Goal: Task Accomplishment & Management: Use online tool/utility

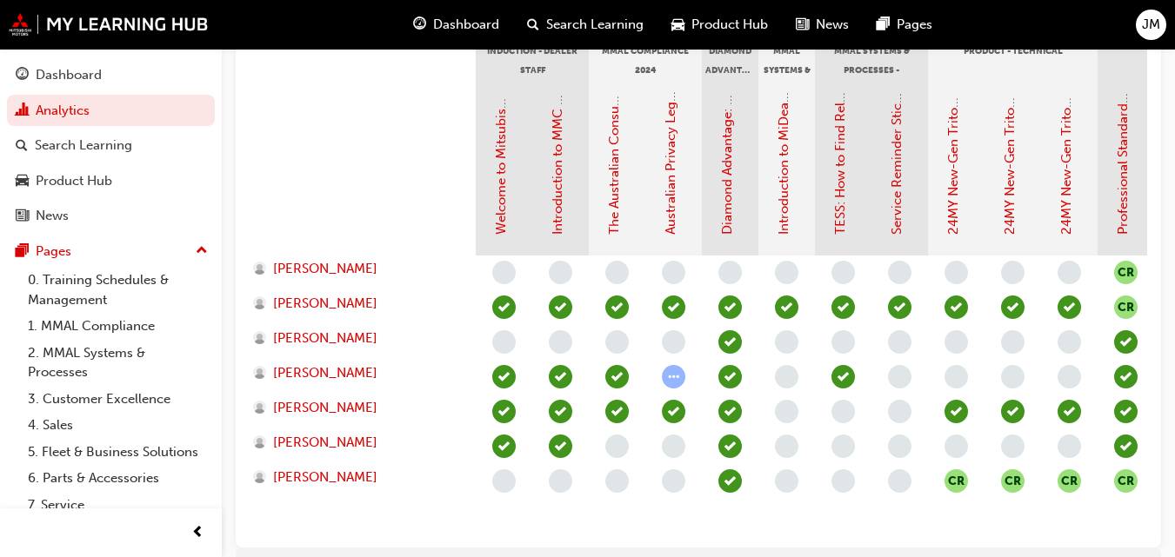
scroll to position [0, 743]
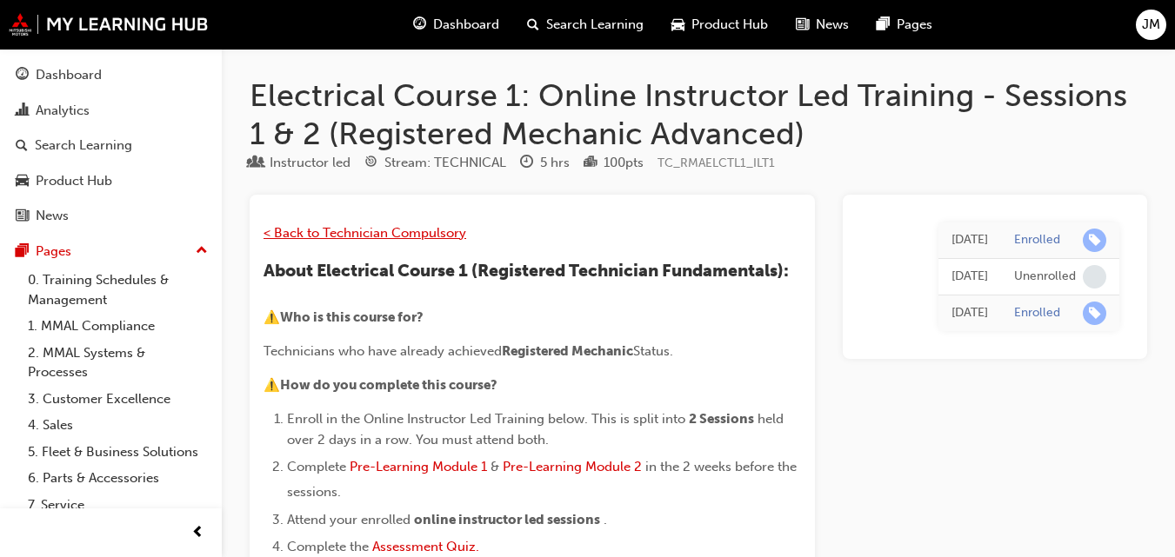
click at [290, 227] on span "< Back to Technician Compulsory" at bounding box center [364, 233] width 203 height 16
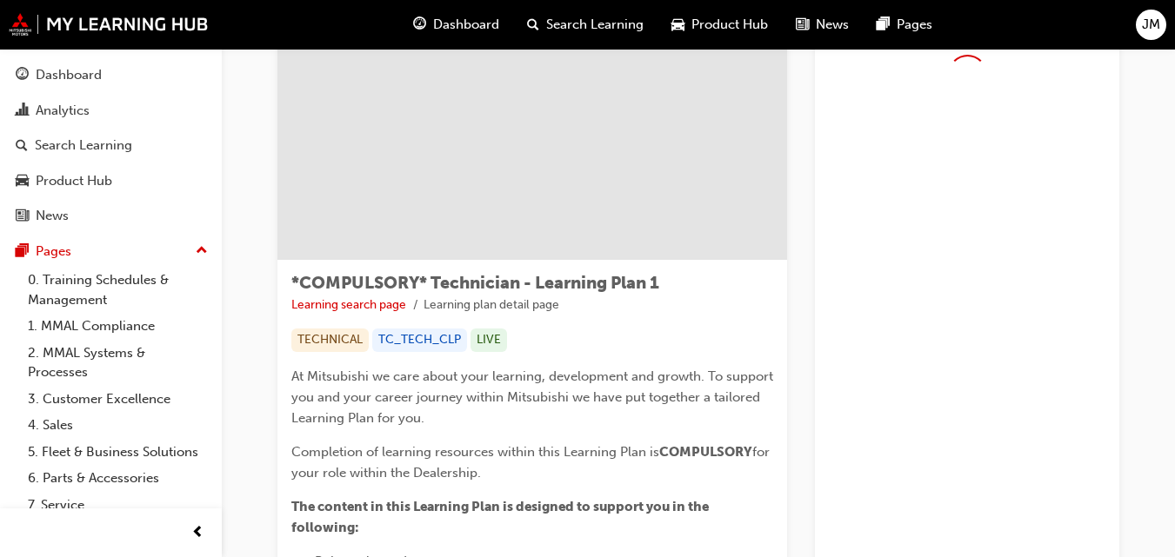
scroll to position [261, 0]
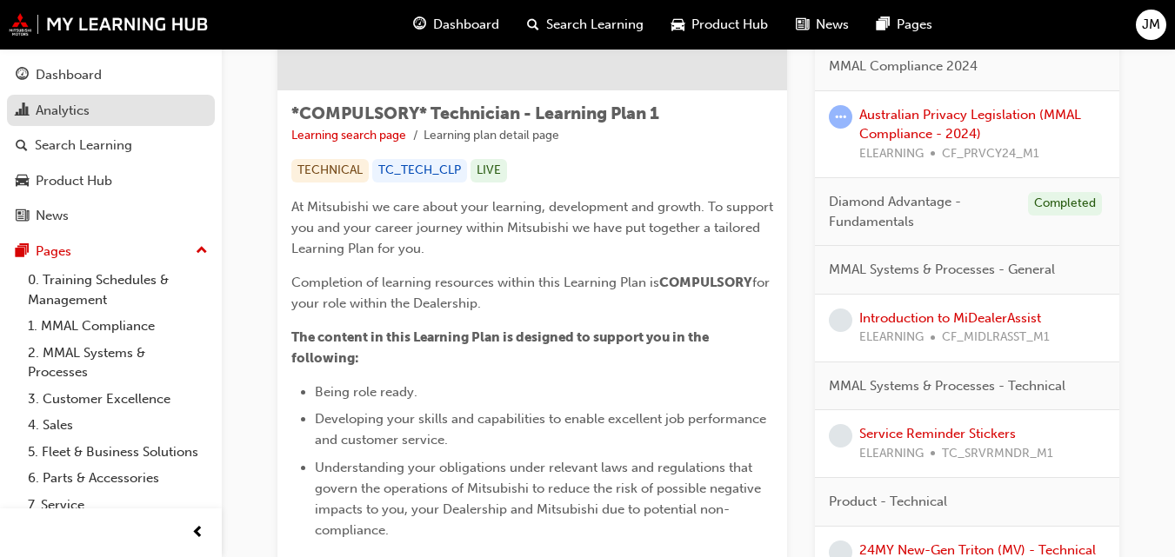
click at [71, 113] on div "Analytics" at bounding box center [63, 111] width 54 height 20
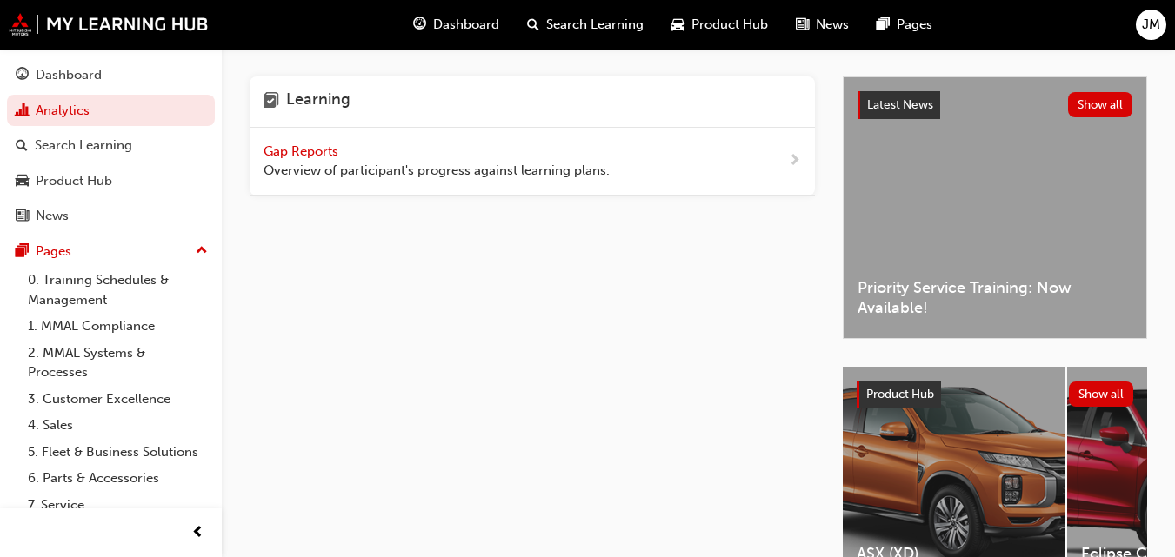
click at [289, 149] on span "Gap Reports" at bounding box center [302, 151] width 78 height 16
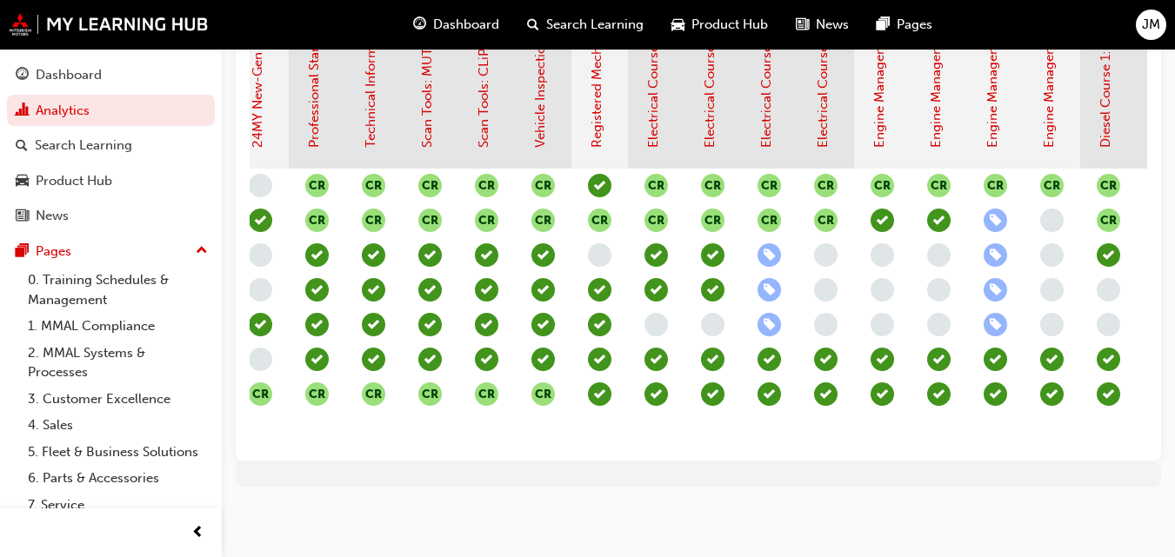
scroll to position [0, 824]
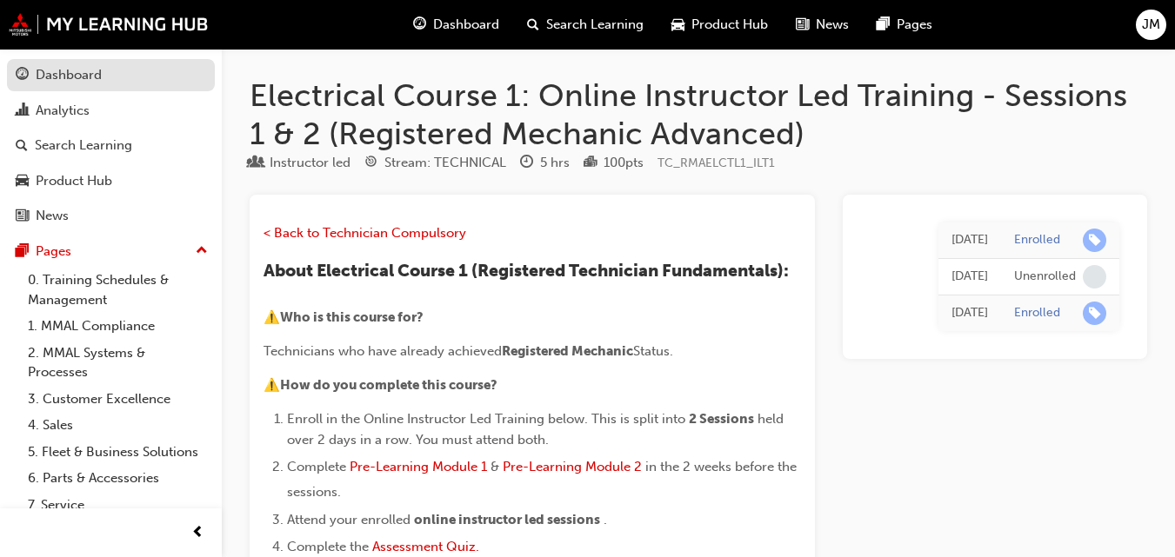
click at [60, 83] on div "Dashboard" at bounding box center [69, 75] width 66 height 20
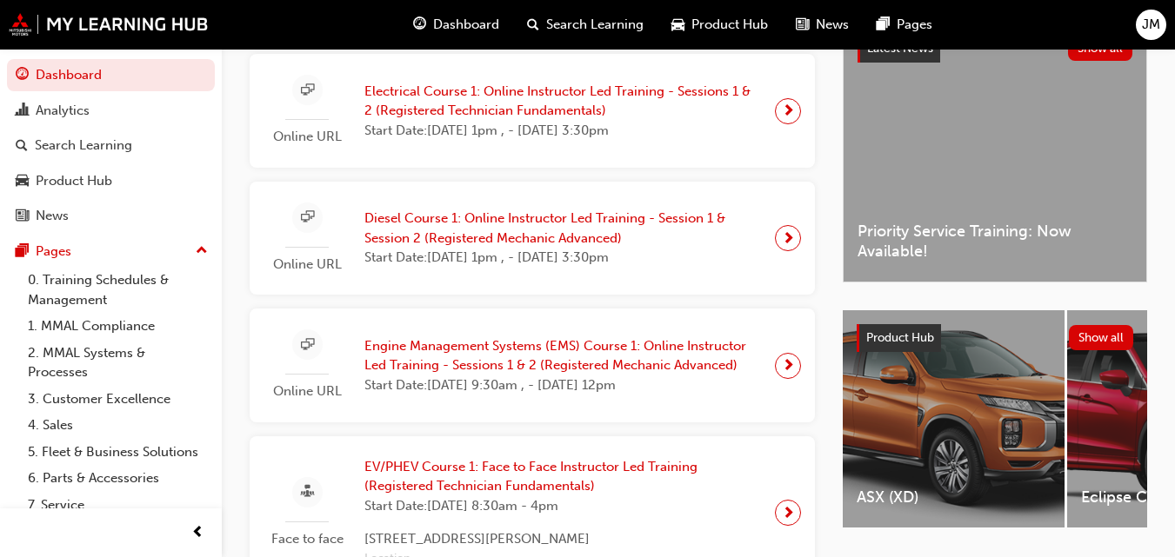
scroll to position [174, 0]
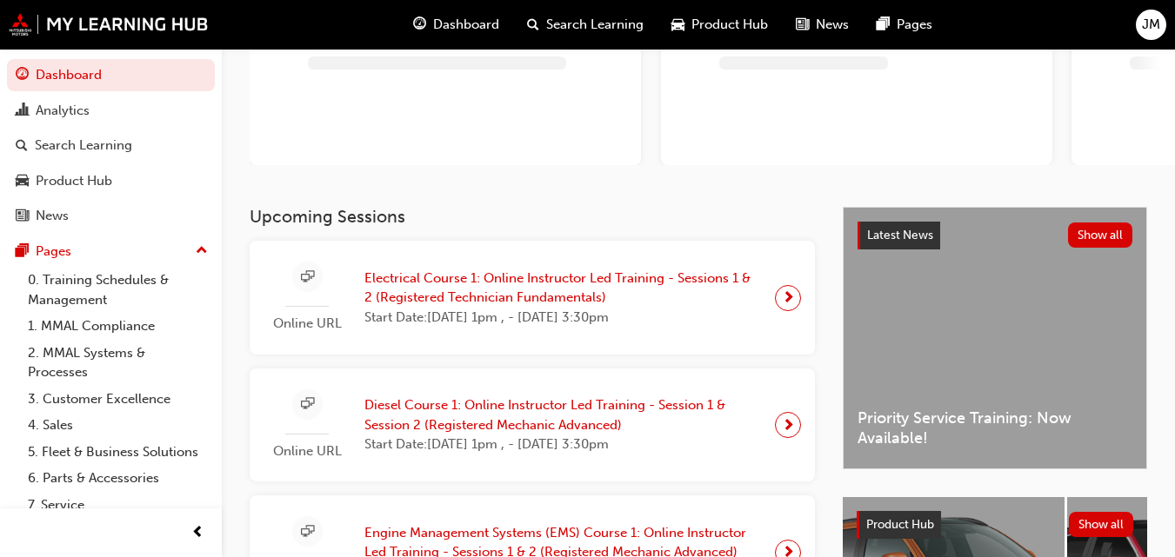
click at [526, 271] on span "Electrical Course 1: Online Instructor Led Training - Sessions 1 & 2 (Registere…" at bounding box center [562, 288] width 397 height 39
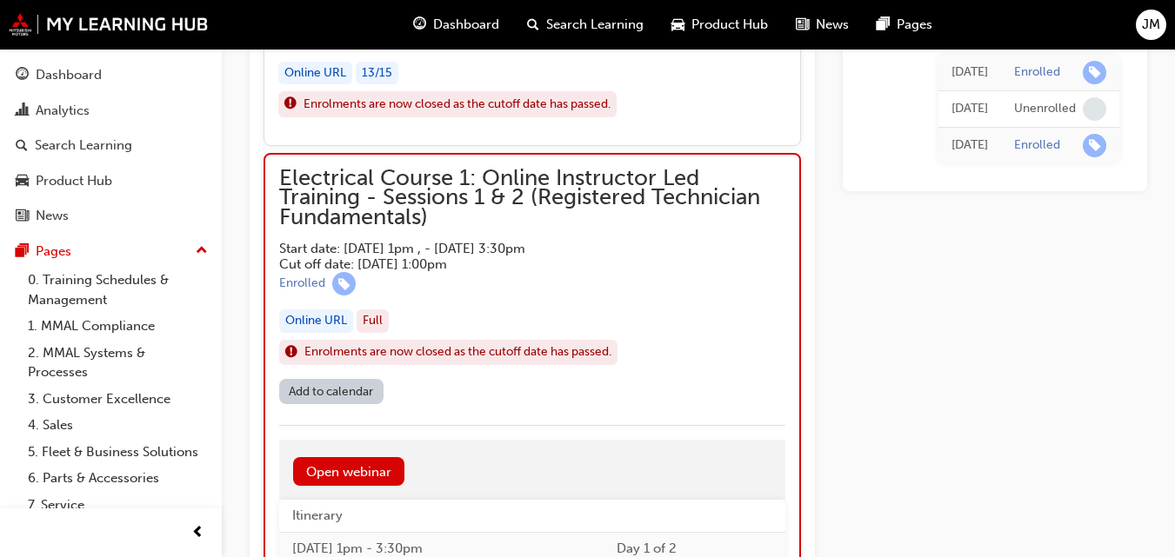
scroll to position [1669, 0]
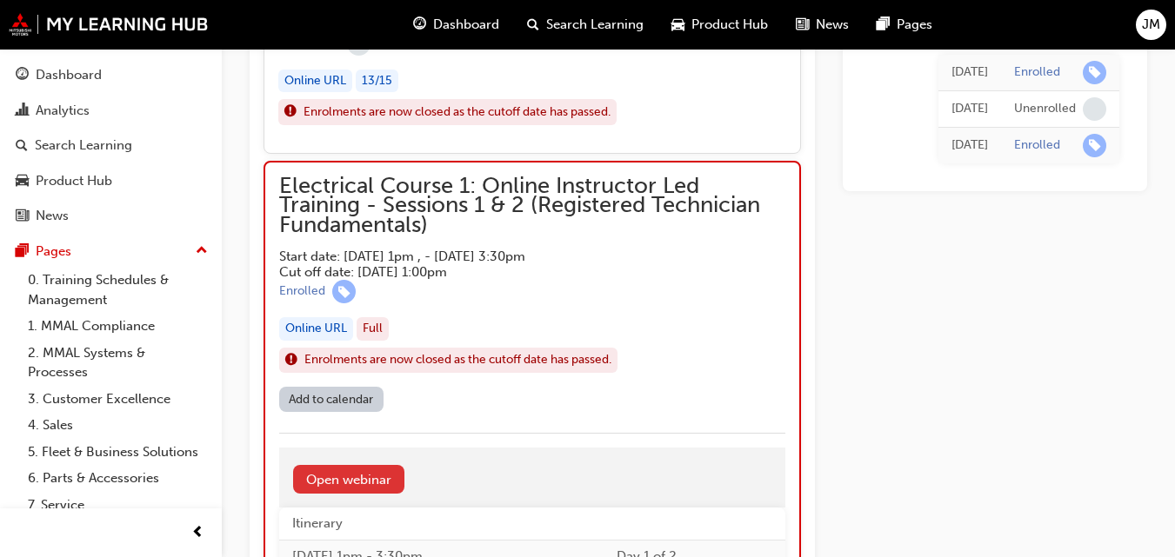
click at [359, 476] on link "Open webinar" at bounding box center [348, 479] width 111 height 29
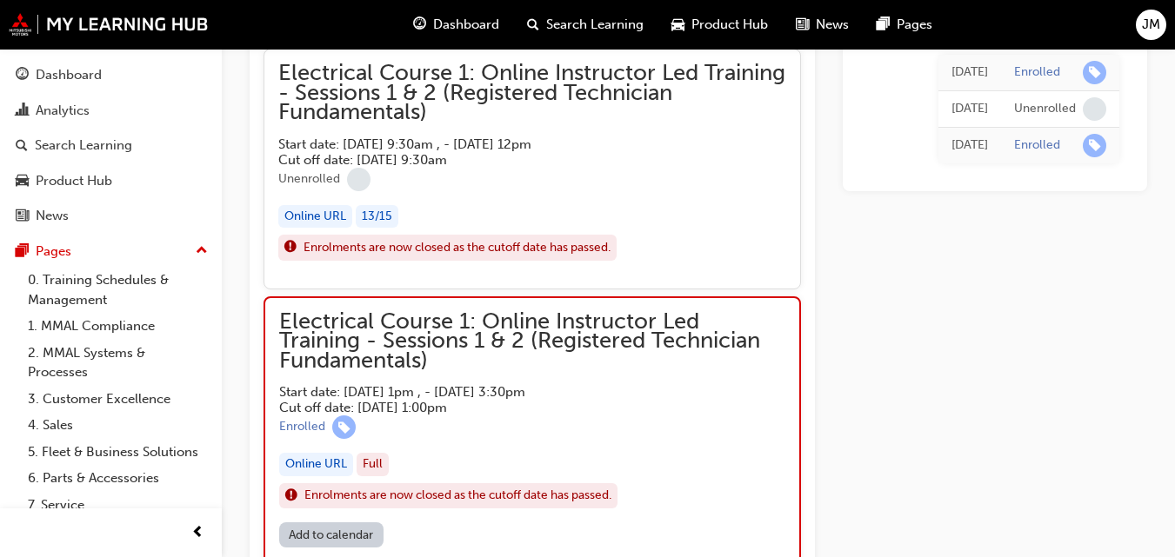
scroll to position [1510, 0]
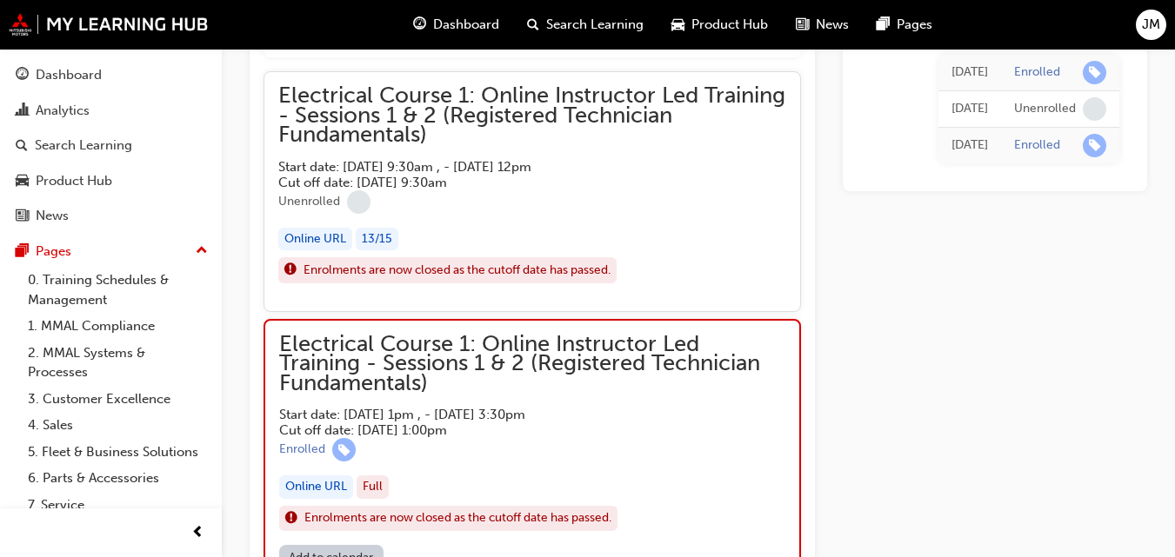
click at [323, 484] on div "Online URL" at bounding box center [316, 487] width 74 height 23
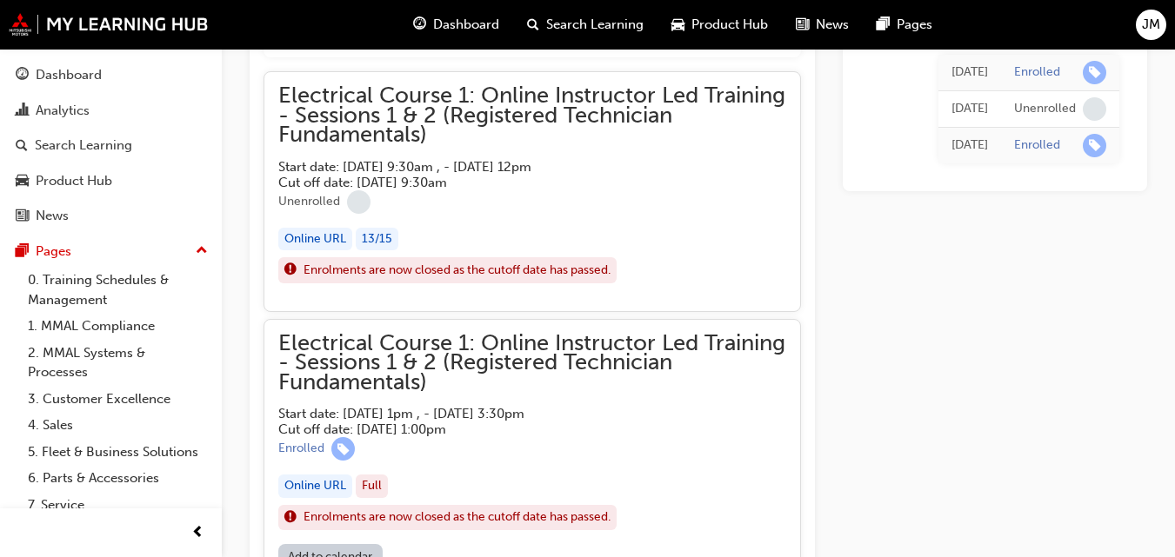
click at [372, 364] on span "Electrical Course 1: Online Instructor Led Training - Sessions 1 & 2 (Registere…" at bounding box center [532, 363] width 508 height 59
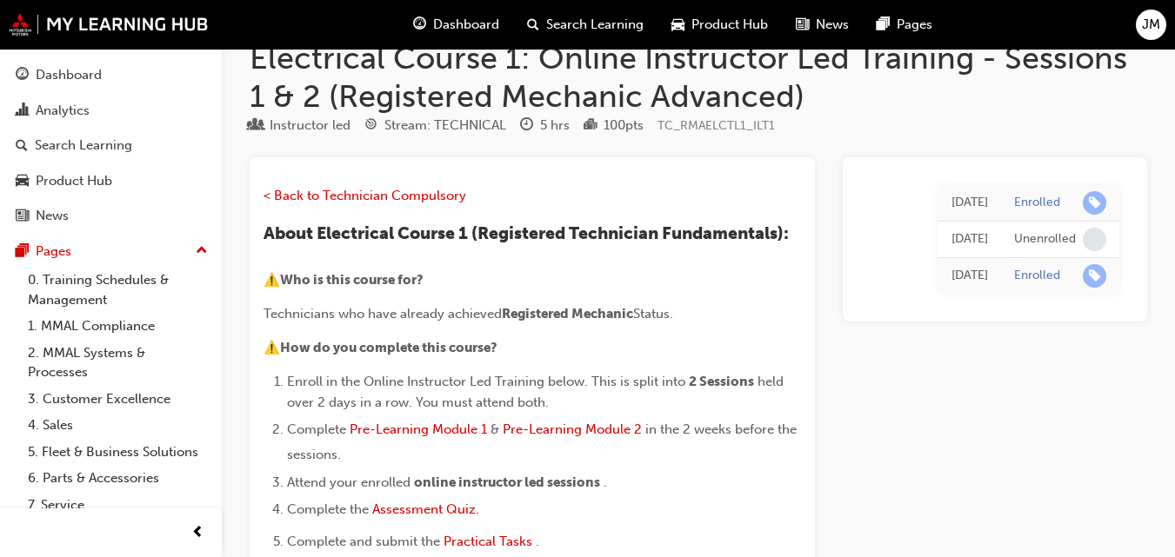
scroll to position [0, 0]
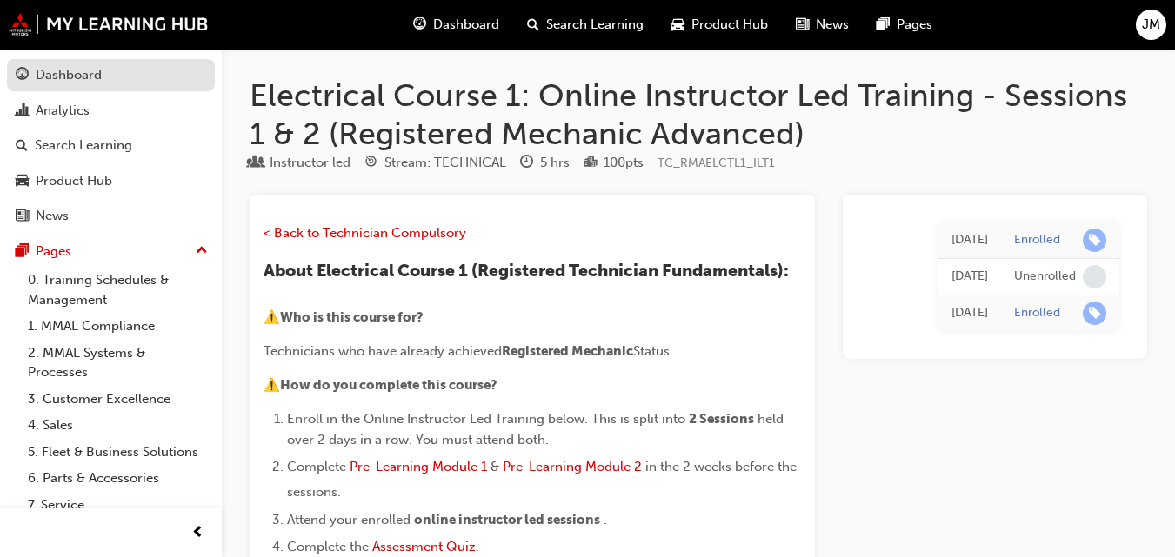
click at [74, 69] on div "Dashboard" at bounding box center [69, 75] width 66 height 20
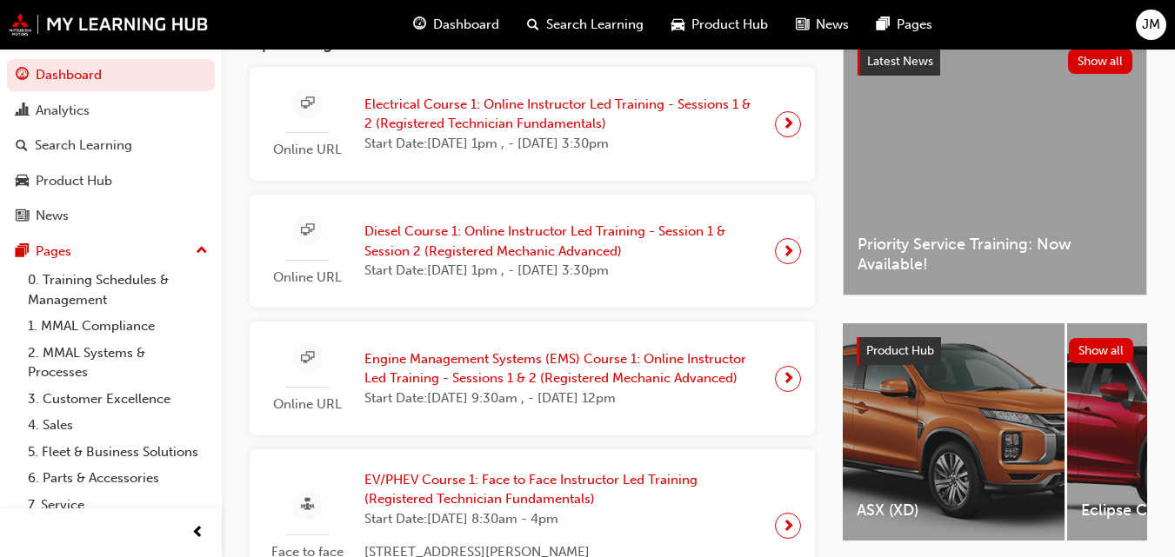
scroll to position [261, 0]
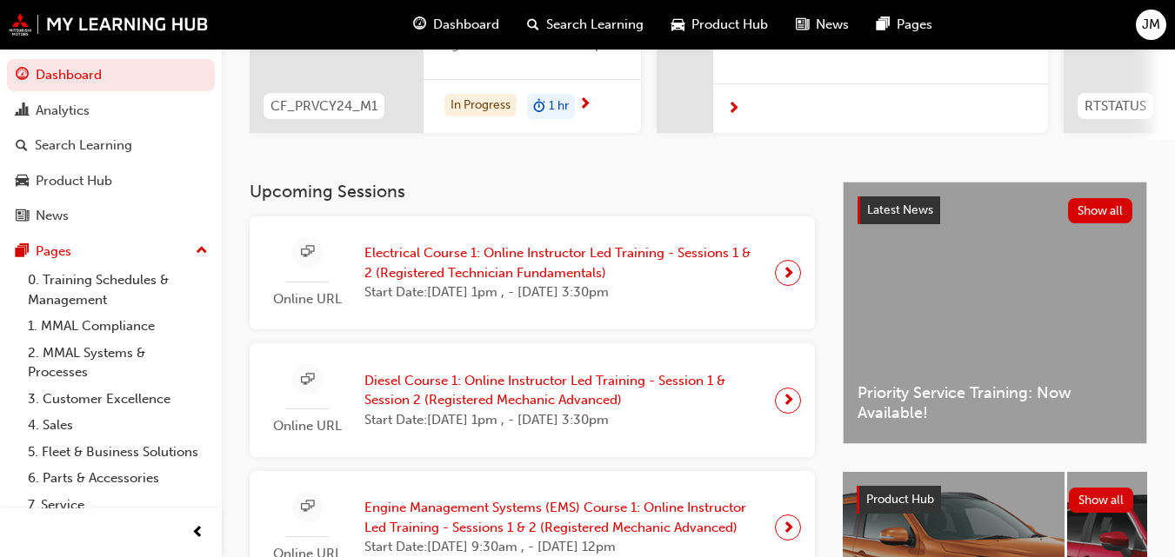
click at [319, 211] on div "Upcoming Sessions Online URL Electrical Course 1: Online Instructor Led Trainin…" at bounding box center [546, 467] width 593 height 570
click at [308, 259] on span "sessionType_ONLINE_URL-icon" at bounding box center [307, 253] width 13 height 22
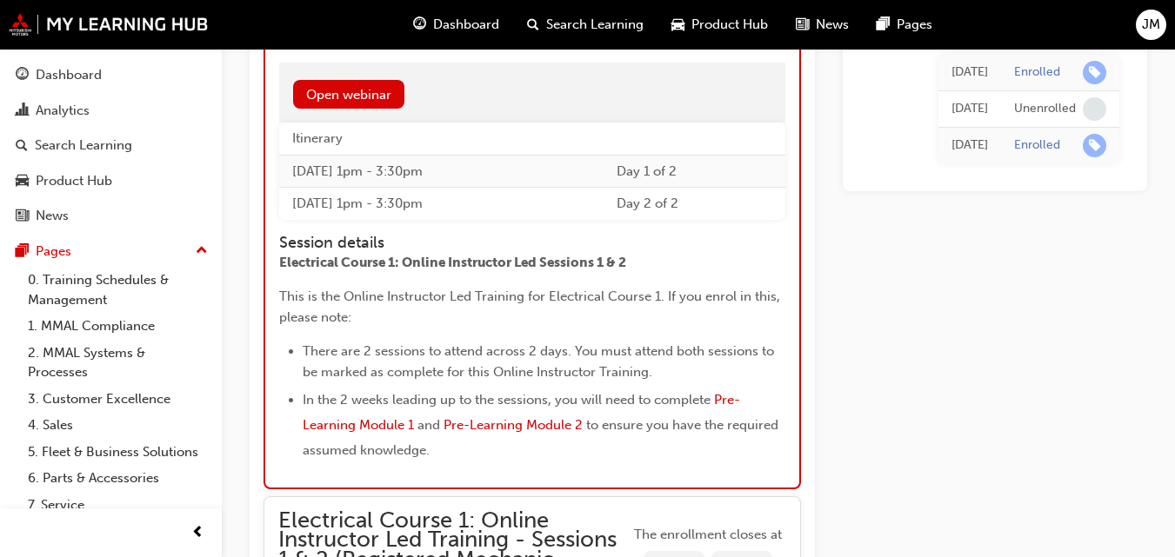
scroll to position [2000, 0]
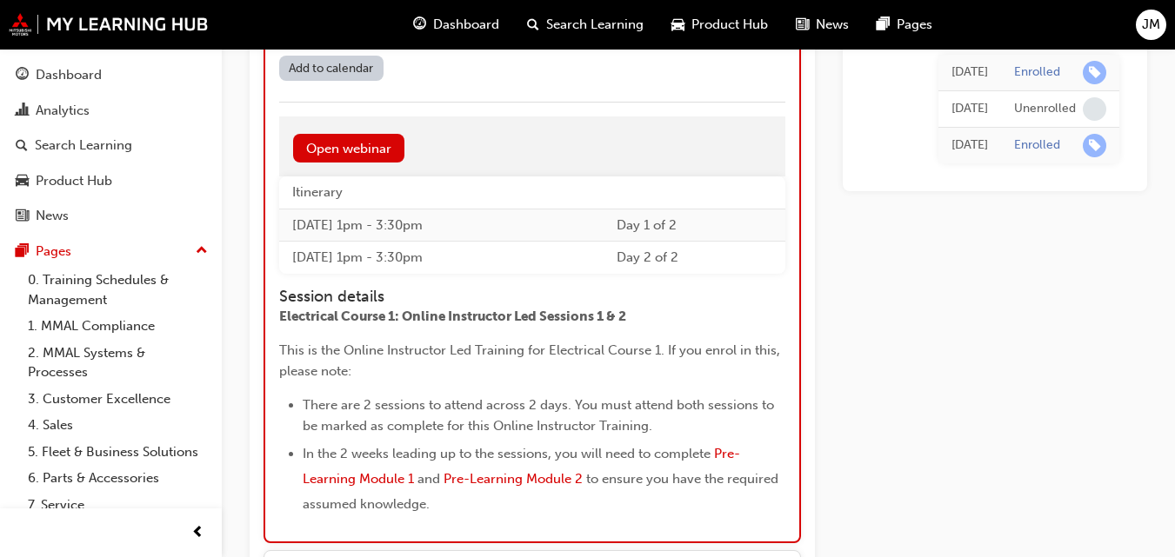
click at [443, 230] on td "Thu 28 Aug 2025 1pm - 3:30pm" at bounding box center [441, 225] width 324 height 33
click at [337, 226] on td "Thu 28 Aug 2025 1pm - 3:30pm" at bounding box center [441, 225] width 324 height 33
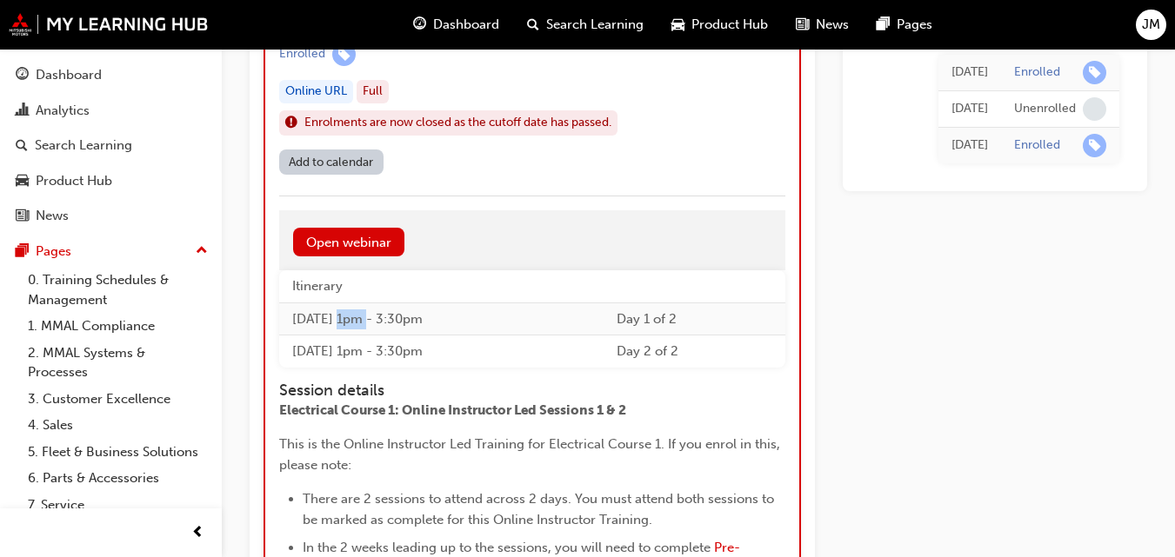
scroll to position [1739, 0]
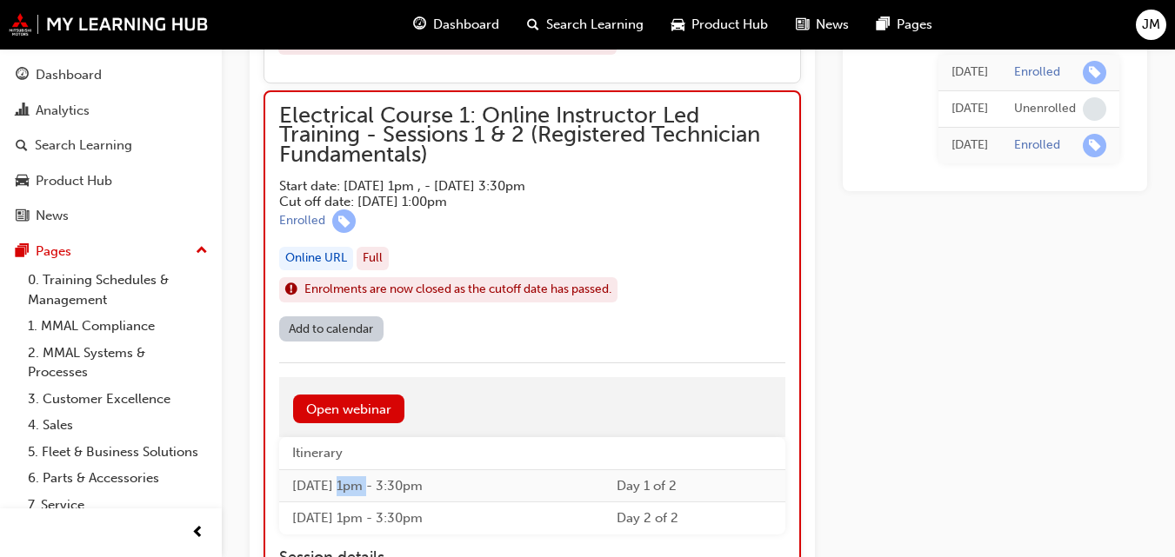
click at [340, 257] on div "Online URL" at bounding box center [316, 258] width 74 height 23
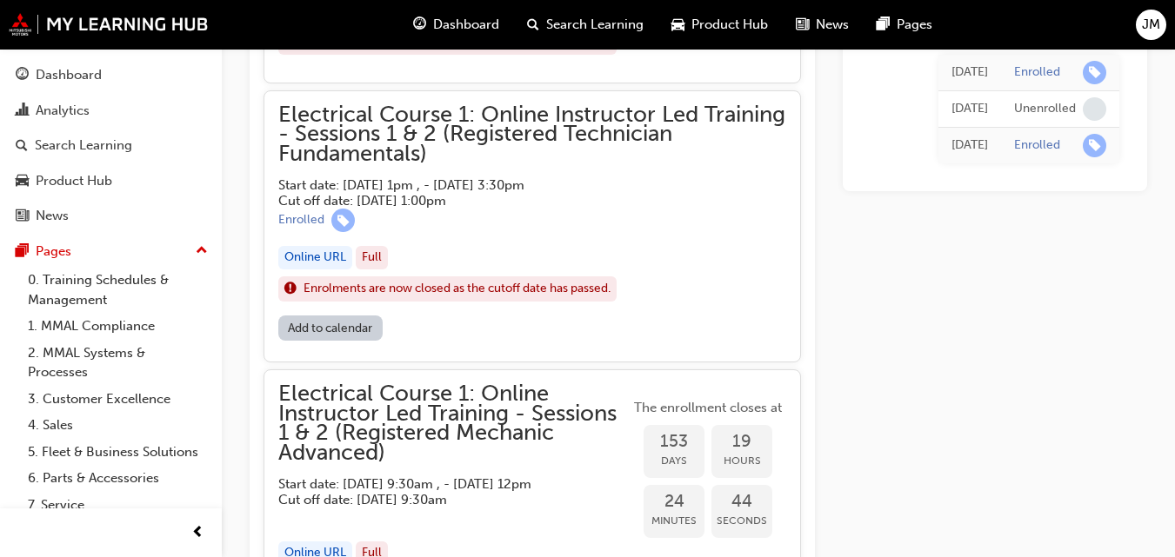
click at [340, 257] on div "Online URL" at bounding box center [315, 257] width 74 height 23
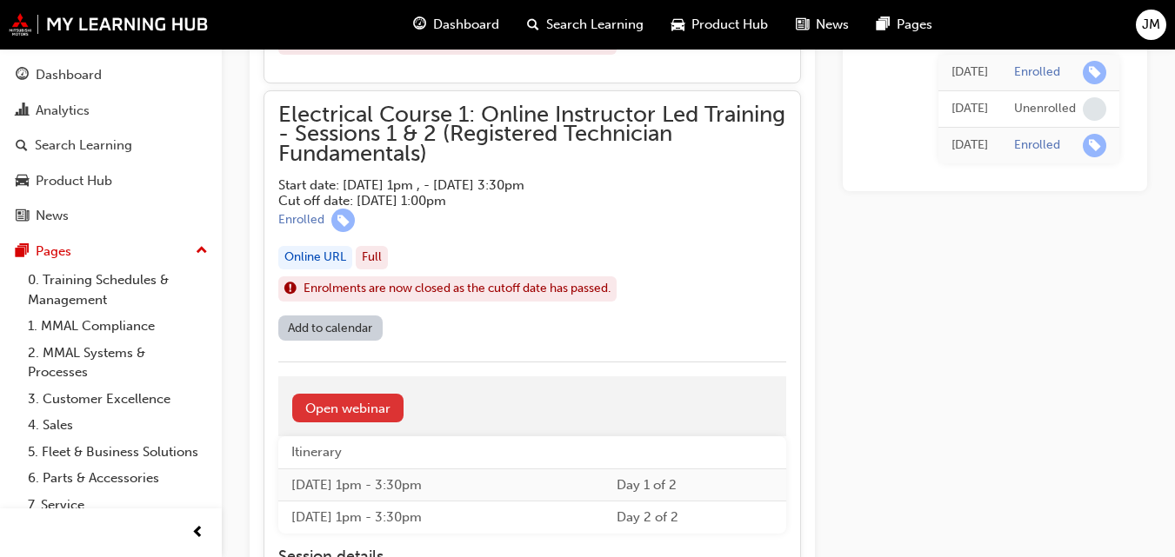
click at [344, 404] on link "Open webinar" at bounding box center [347, 408] width 111 height 29
